Goal: Task Accomplishment & Management: Manage account settings

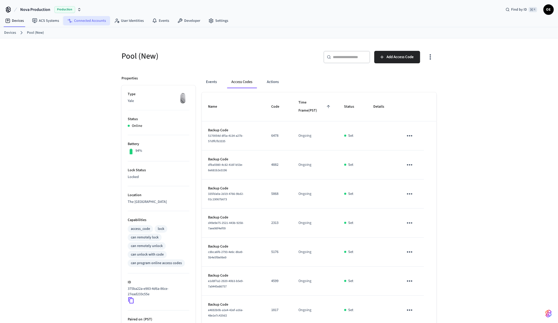
click at [92, 20] on link "Connected Accounts" at bounding box center [86, 20] width 47 height 9
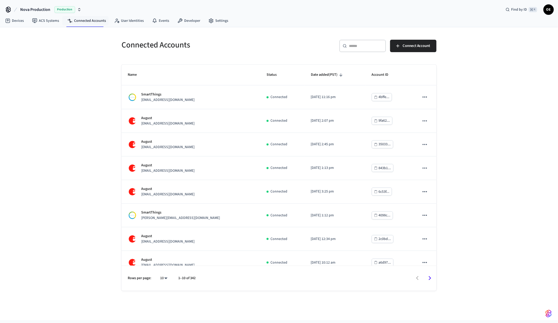
click at [376, 47] on input "text" at bounding box center [366, 45] width 34 height 5
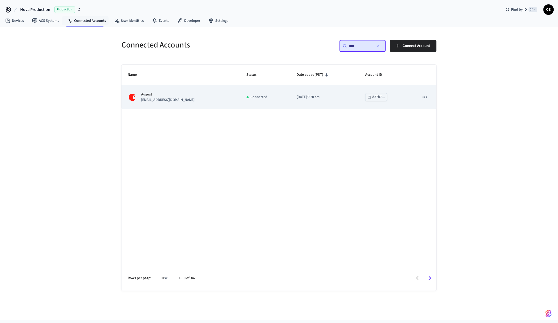
type input "****"
click at [199, 103] on div "August support+secessiongolf@operto.com" at bounding box center [181, 97] width 107 height 11
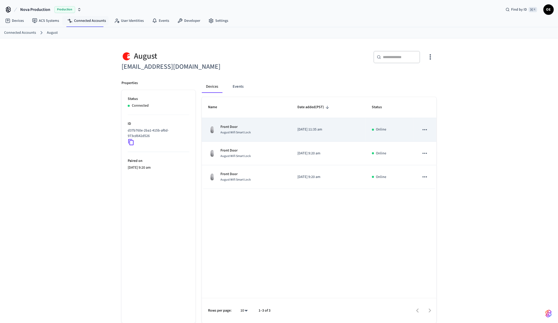
click at [251, 132] on div "Front Door August Wifi Smart Lock" at bounding box center [246, 129] width 77 height 11
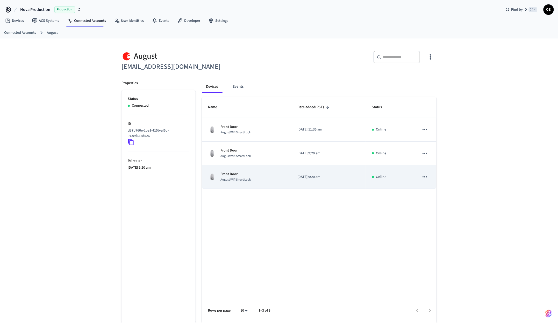
click at [268, 181] on div "Front Door August Wifi Smart Lock" at bounding box center [246, 176] width 77 height 11
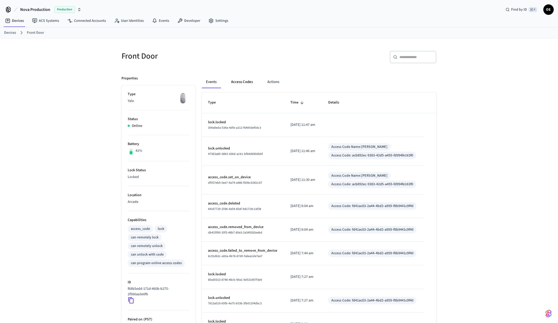
click at [238, 84] on button "Access Codes" at bounding box center [242, 82] width 30 height 12
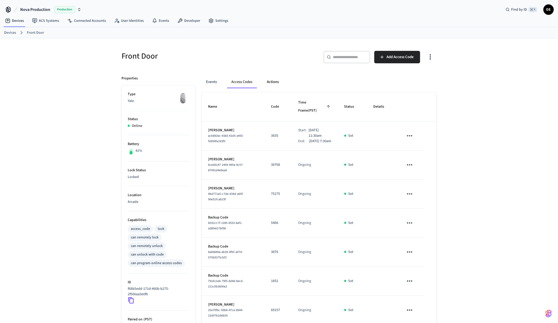
click at [268, 80] on button "Actions" at bounding box center [273, 82] width 20 height 12
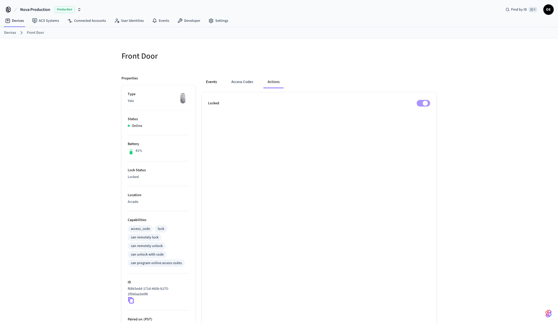
click at [204, 80] on button "Events" at bounding box center [211, 82] width 19 height 12
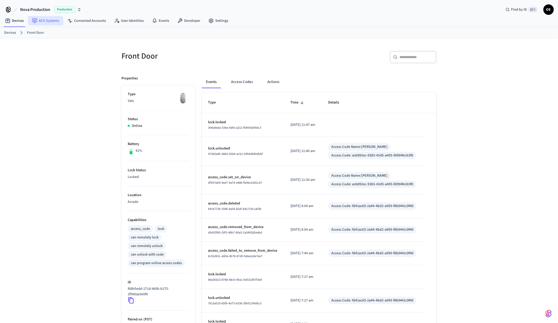
click at [56, 23] on link "ACS Systems" at bounding box center [45, 20] width 35 height 9
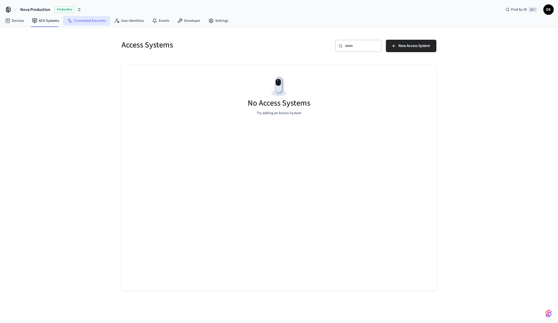
click at [90, 23] on link "Connected Accounts" at bounding box center [86, 20] width 47 height 9
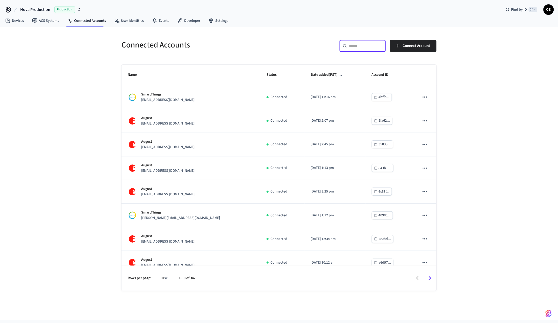
click at [370, 48] on input "text" at bounding box center [366, 45] width 34 height 5
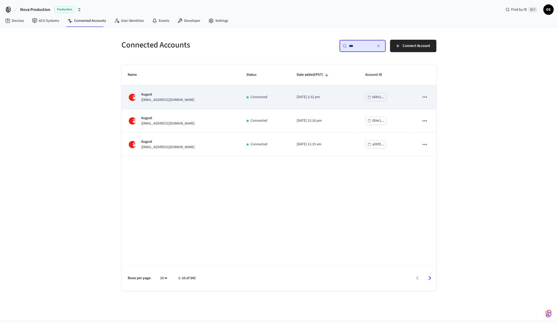
type input "***"
click at [213, 102] on div "August support+neweng@operto.com" at bounding box center [181, 97] width 107 height 11
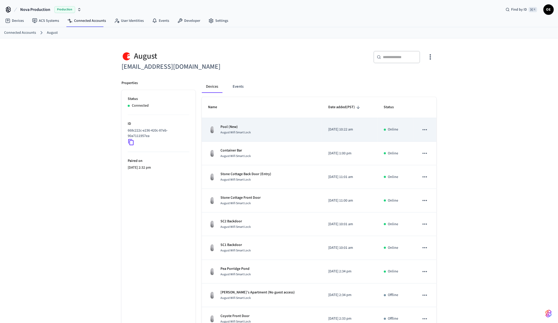
click at [245, 136] on td "Pool (New) August Wifi Smart Lock" at bounding box center [262, 130] width 120 height 24
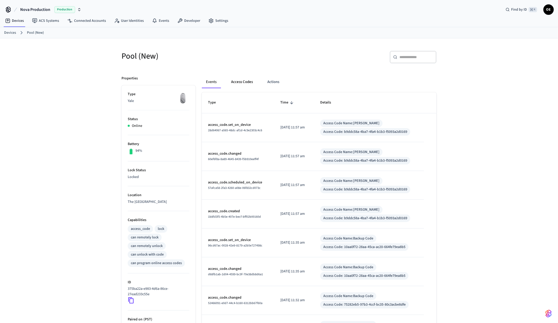
click at [245, 84] on button "Access Codes" at bounding box center [242, 82] width 30 height 12
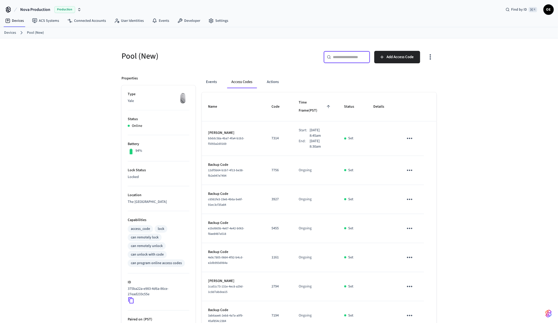
click at [336, 59] on input "text" at bounding box center [350, 56] width 34 height 5
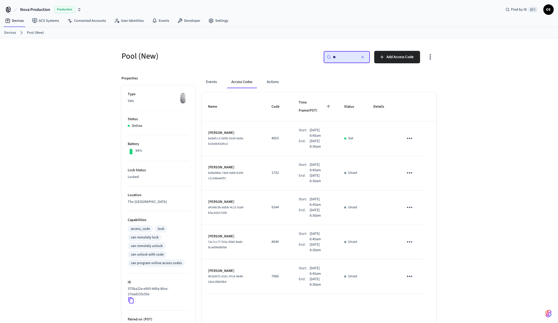
type input "**"
click at [363, 56] on icon "button" at bounding box center [363, 57] width 4 height 4
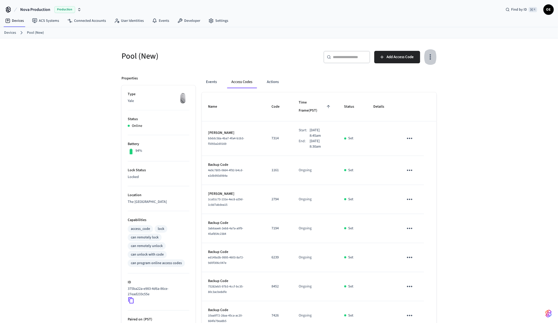
click at [431, 61] on icon "button" at bounding box center [431, 57] width 8 height 8
click at [461, 73] on div at bounding box center [279, 161] width 558 height 323
click at [214, 81] on button "Events" at bounding box center [211, 82] width 19 height 12
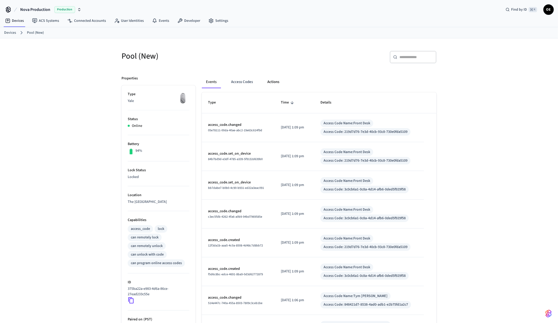
click at [279, 82] on button "Actions" at bounding box center [273, 82] width 20 height 12
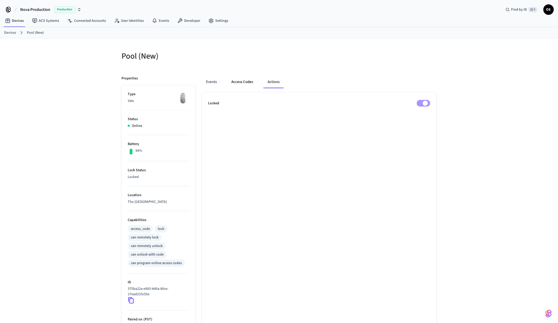
click at [242, 81] on button "Access Codes" at bounding box center [242, 82] width 30 height 12
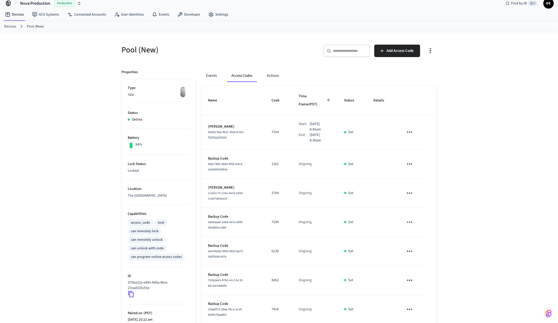
scroll to position [6, 0]
click at [335, 53] on input "text" at bounding box center [350, 51] width 34 height 5
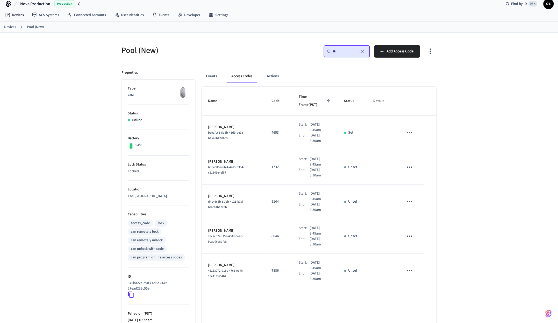
type input "*"
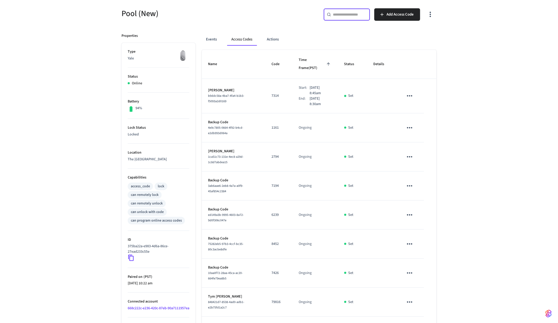
scroll to position [0, 0]
